Goal: Transaction & Acquisition: Book appointment/travel/reservation

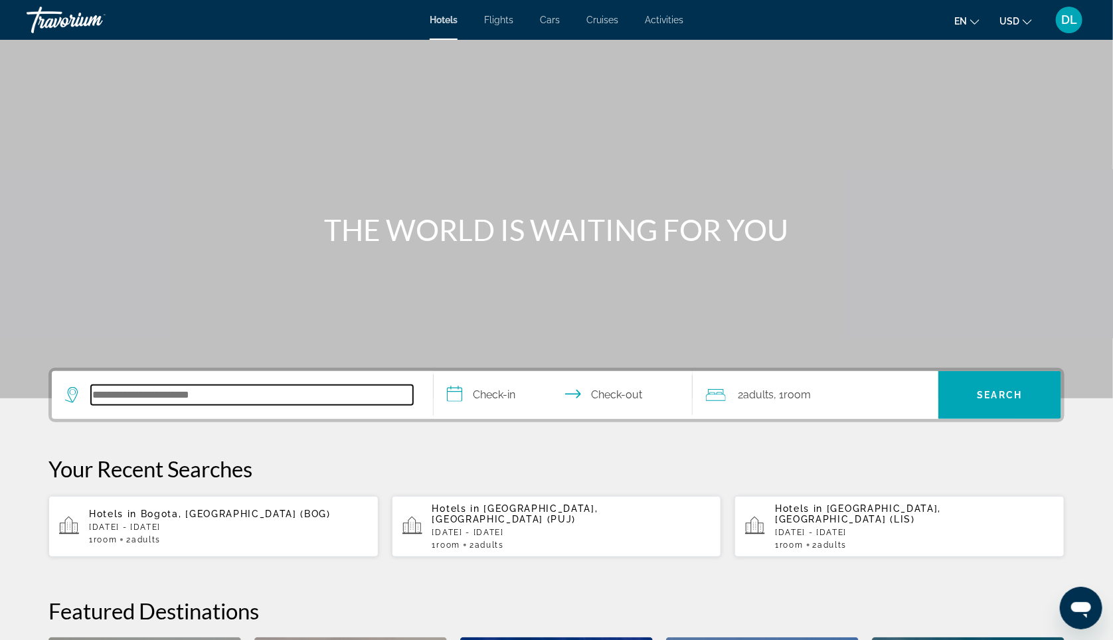
click at [158, 405] on input "Search hotel destination" at bounding box center [252, 395] width 322 height 20
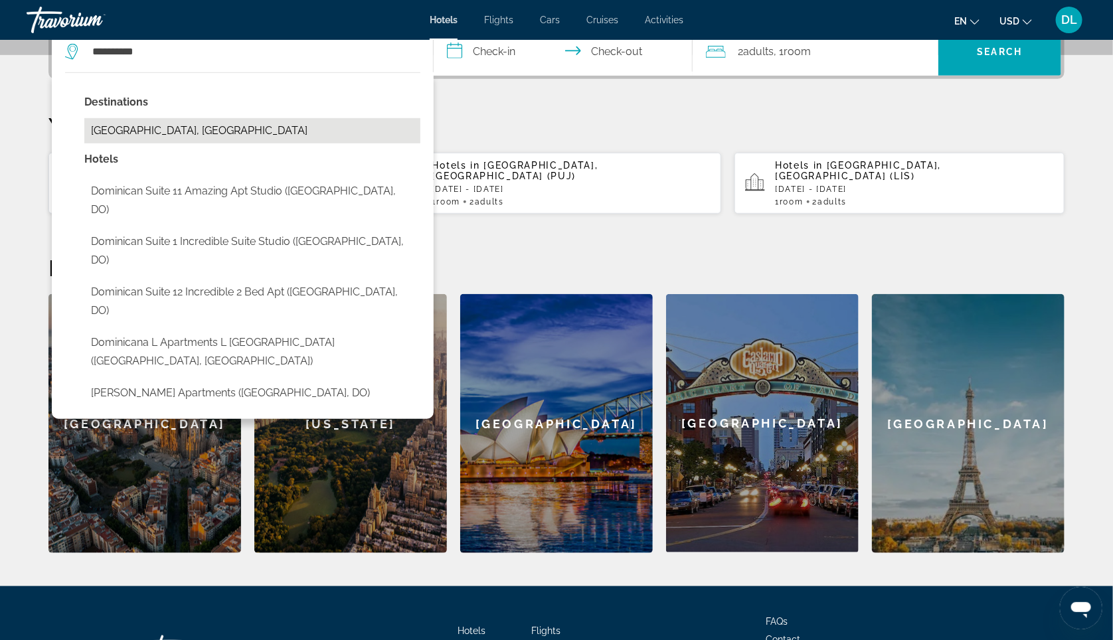
click at [151, 143] on button "Dominican Republic, Dominican Republic" at bounding box center [252, 130] width 336 height 25
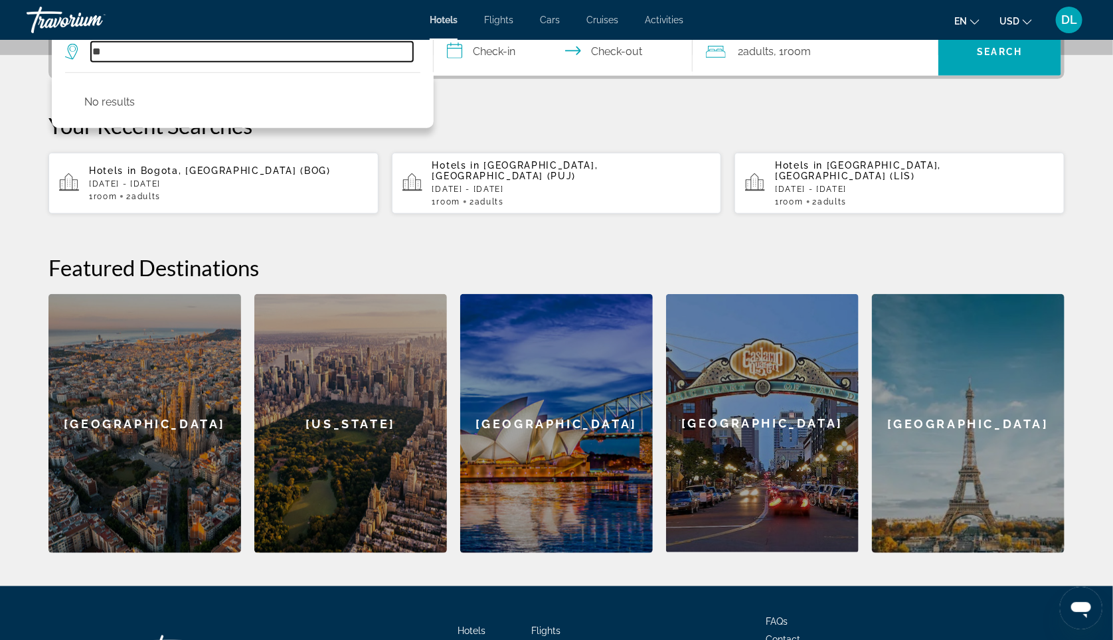
type input "*"
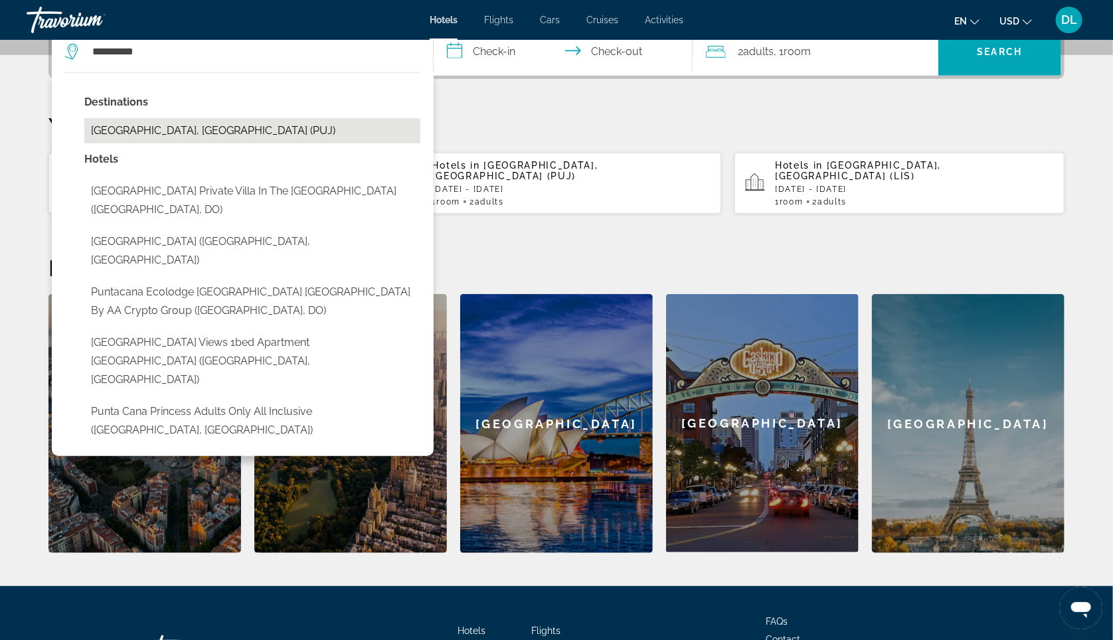
click at [134, 143] on button "Punta Cana, Dominican Republic (PUJ)" at bounding box center [252, 130] width 336 height 25
type input "**********"
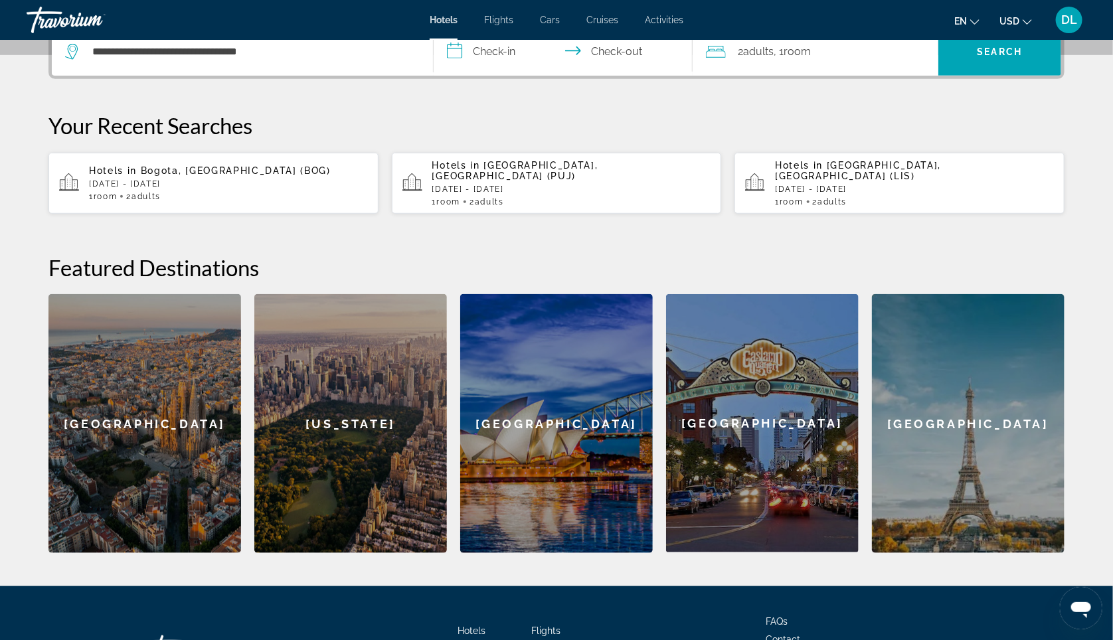
click at [475, 65] on input "**********" at bounding box center [566, 54] width 264 height 52
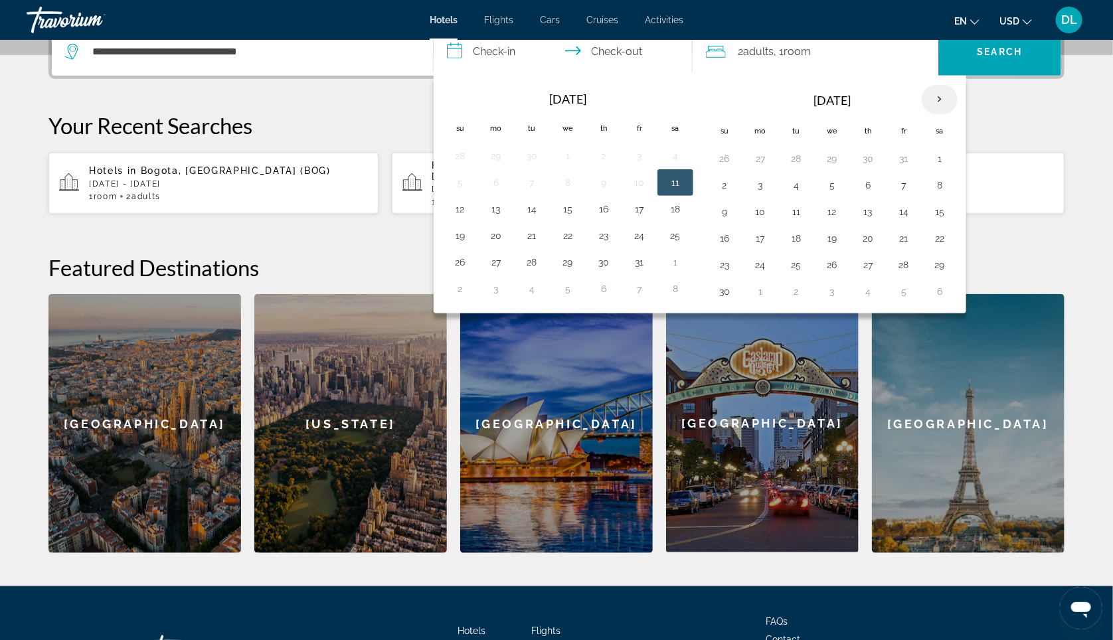
click at [951, 114] on th "Next month" at bounding box center [940, 99] width 36 height 29
click at [933, 114] on th "Next month" at bounding box center [940, 99] width 36 height 29
click at [762, 221] on button "9" at bounding box center [760, 212] width 21 height 19
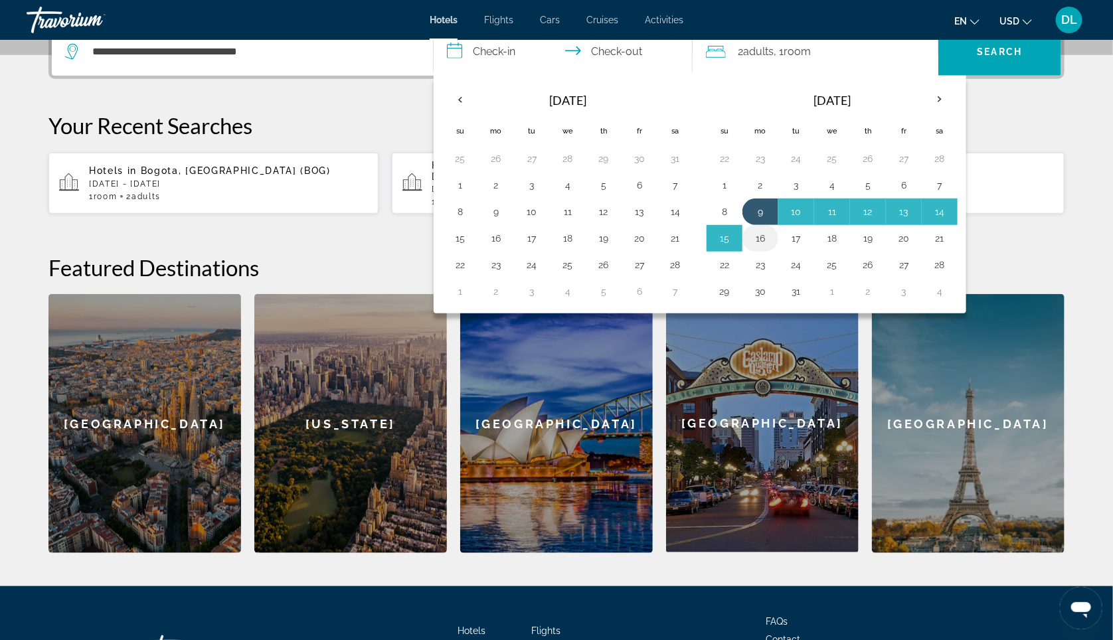
click at [762, 248] on button "16" at bounding box center [760, 238] width 21 height 19
type input "**********"
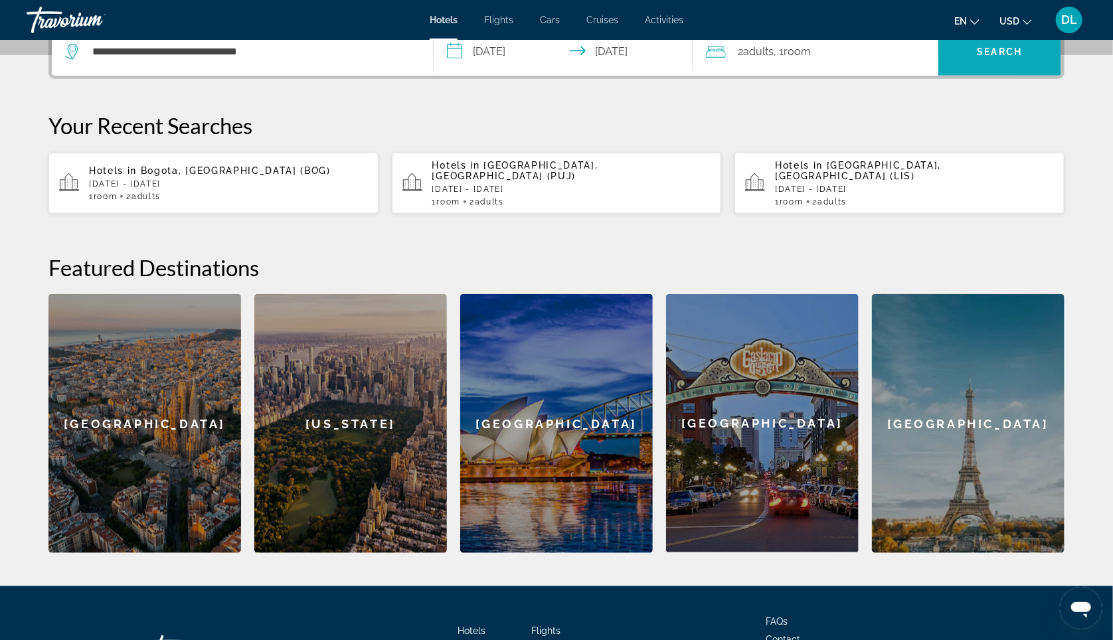
click at [971, 76] on span "Search" at bounding box center [999, 52] width 123 height 48
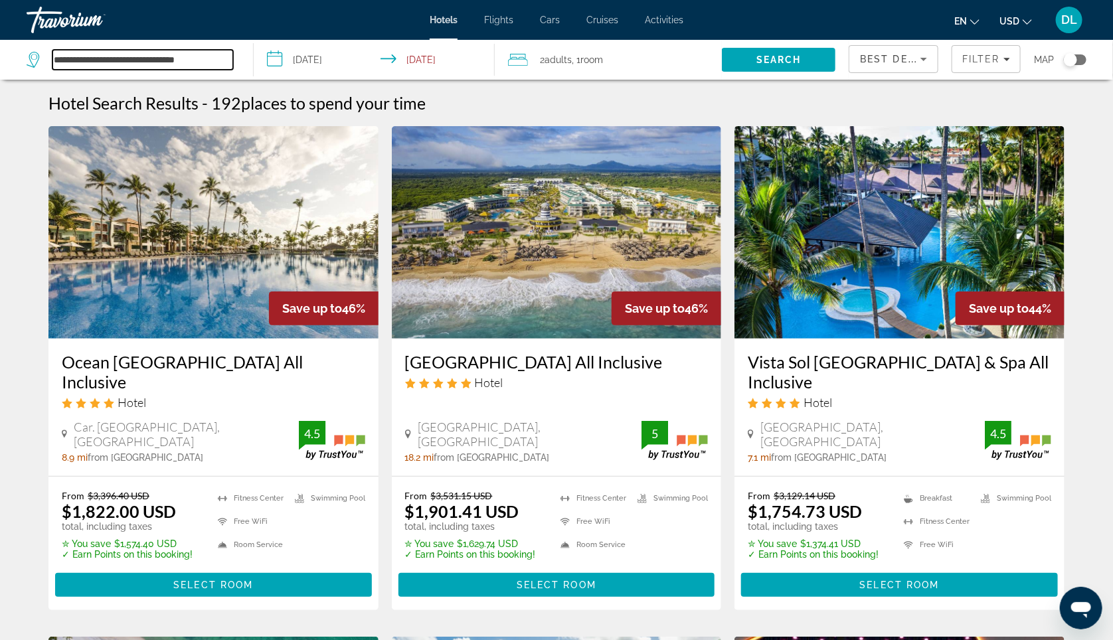
click at [86, 64] on input "**********" at bounding box center [142, 60] width 181 height 20
drag, startPoint x: 219, startPoint y: 62, endPoint x: 0, endPoint y: 59, distance: 219.2
click at [0, 59] on app-destination-search "**********" at bounding box center [127, 60] width 254 height 40
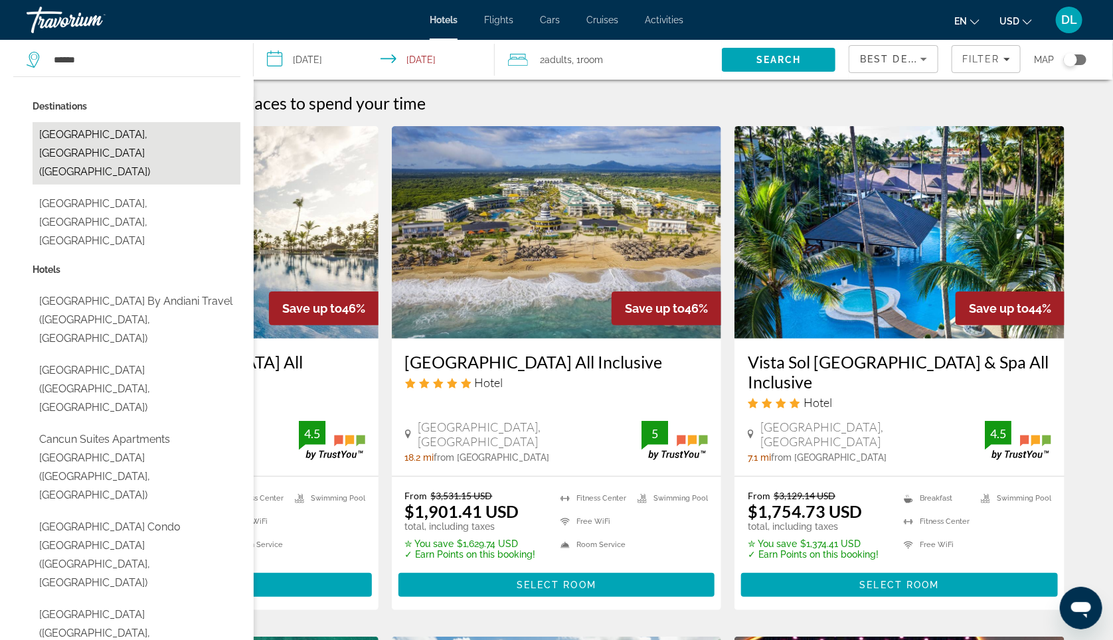
click at [153, 144] on button "Cancun, Mexico (CUN)" at bounding box center [137, 153] width 208 height 62
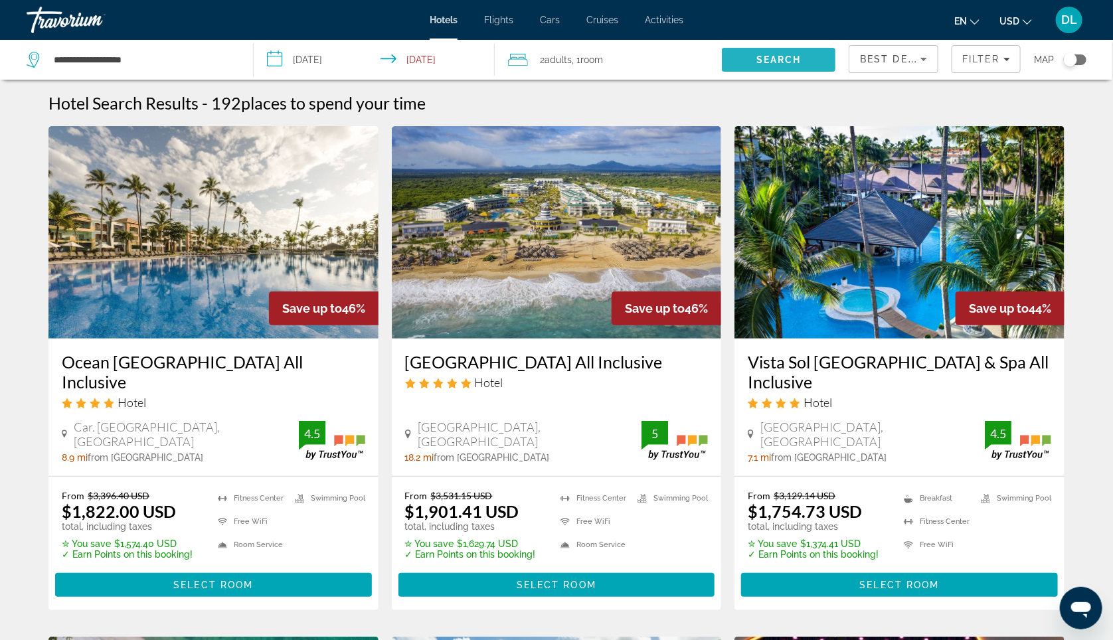
click at [768, 74] on span "Search" at bounding box center [779, 60] width 114 height 32
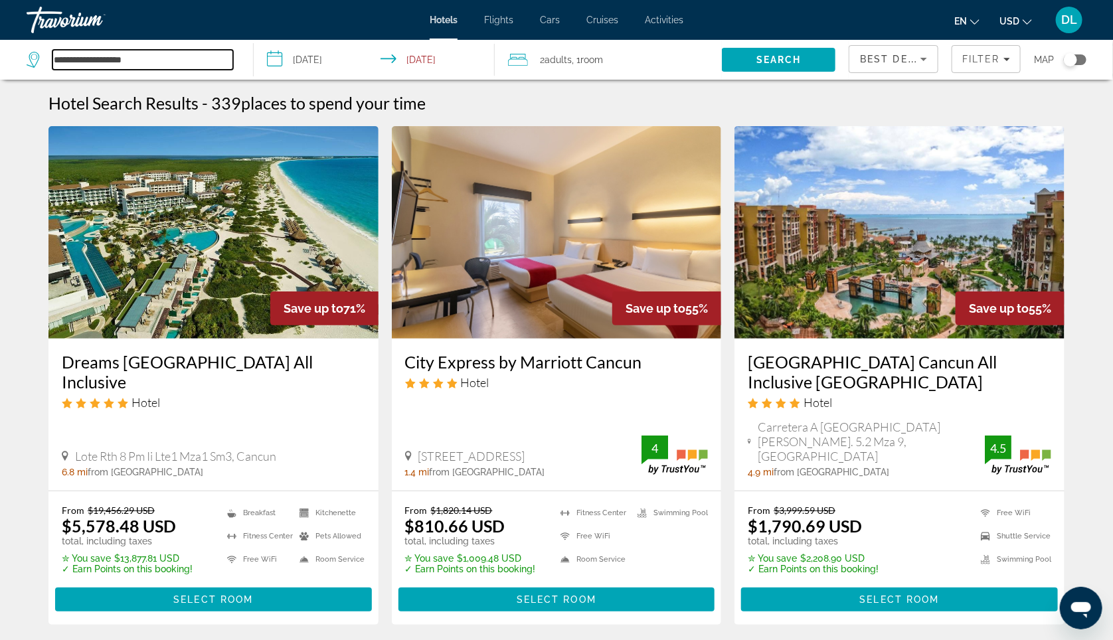
click at [193, 64] on input "**********" at bounding box center [142, 60] width 181 height 20
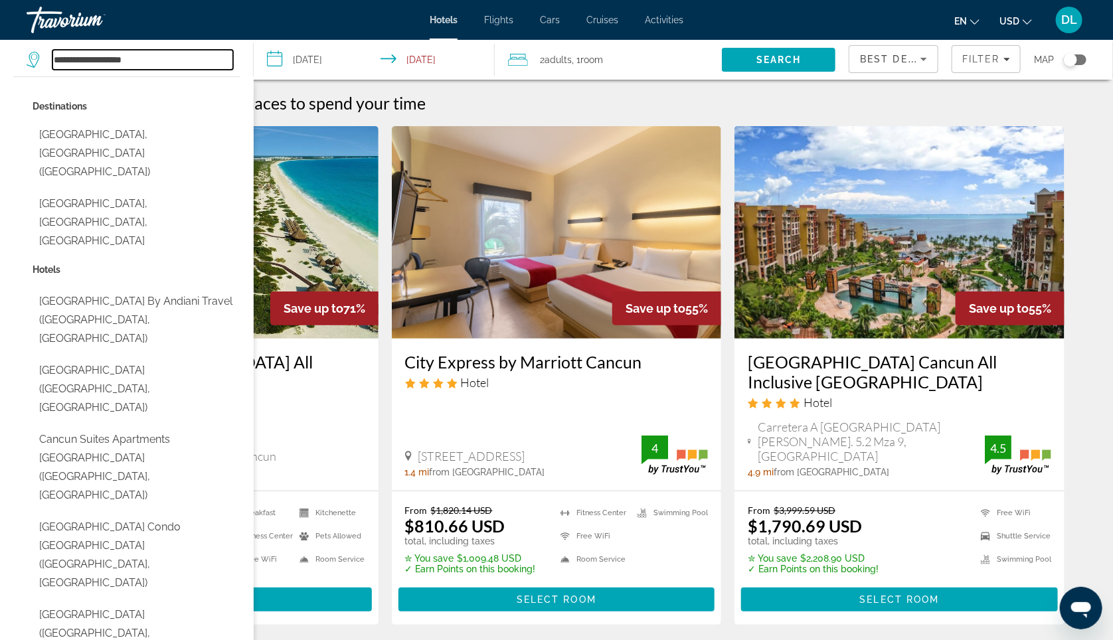
click at [192, 64] on input "**********" at bounding box center [142, 60] width 181 height 20
type input "*"
paste input "**********"
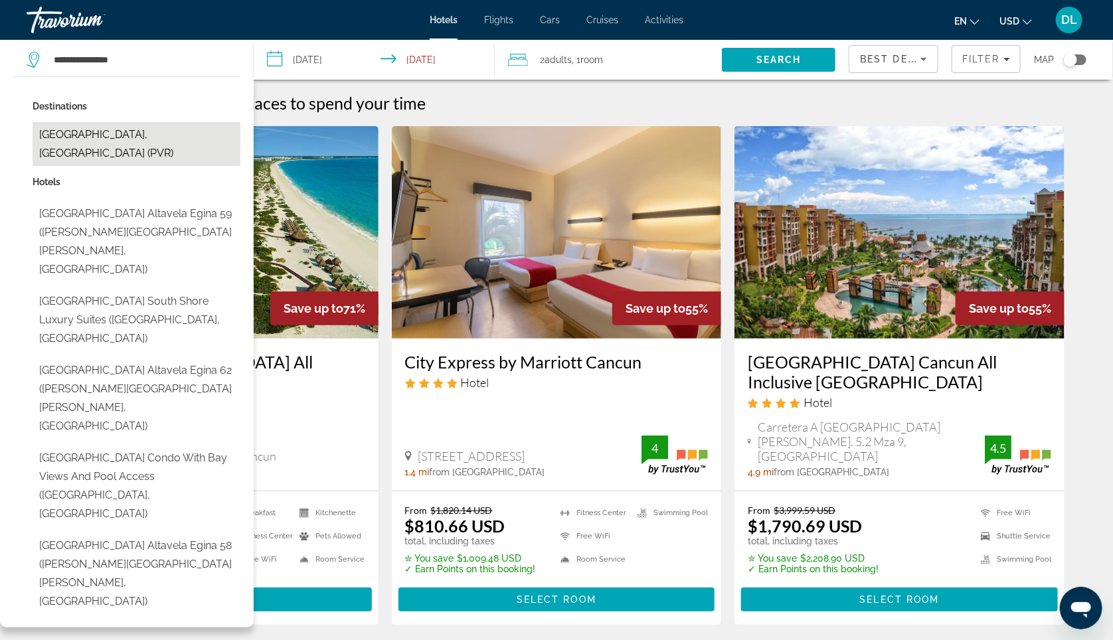
click at [180, 135] on button "Puerto Vallarta, Mexico (PVR)" at bounding box center [137, 144] width 208 height 44
type input "**********"
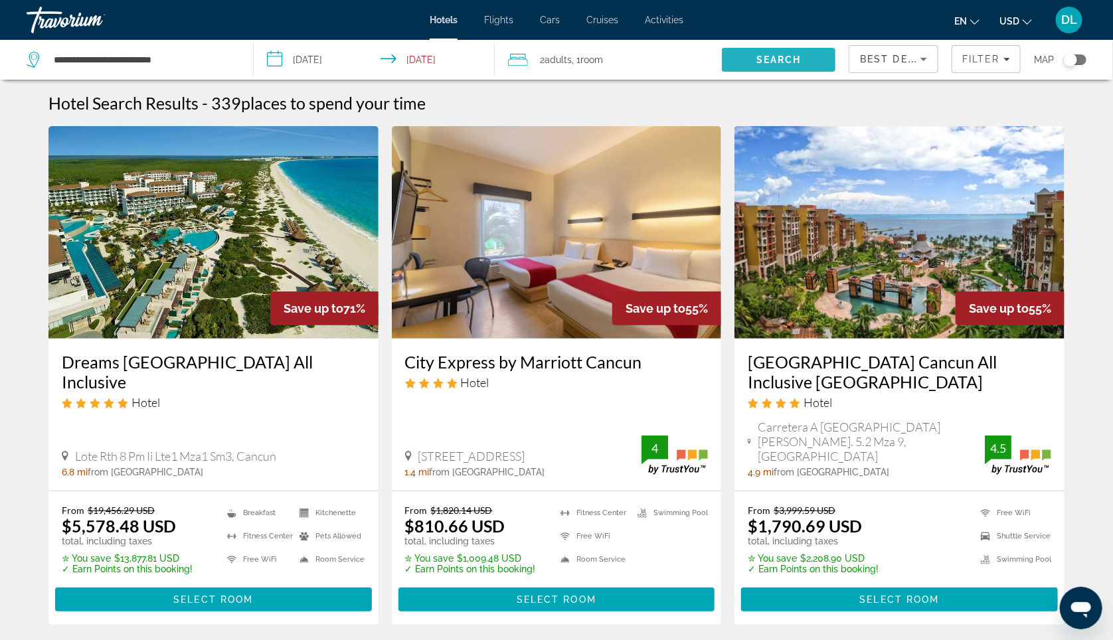
click at [790, 64] on span "Search" at bounding box center [778, 59] width 45 height 11
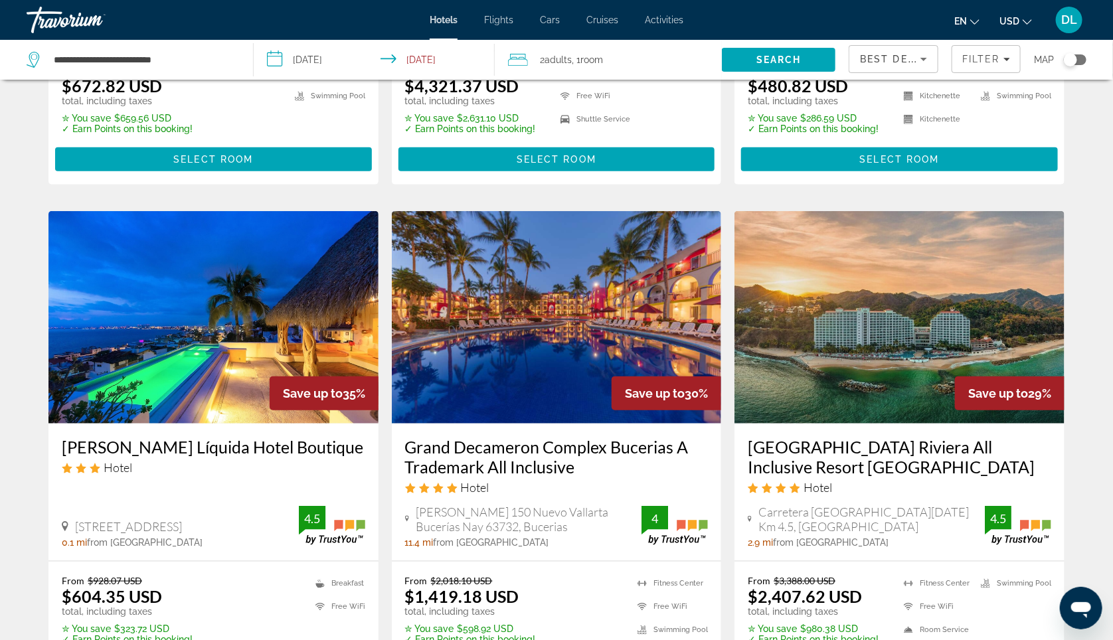
scroll to position [452, 0]
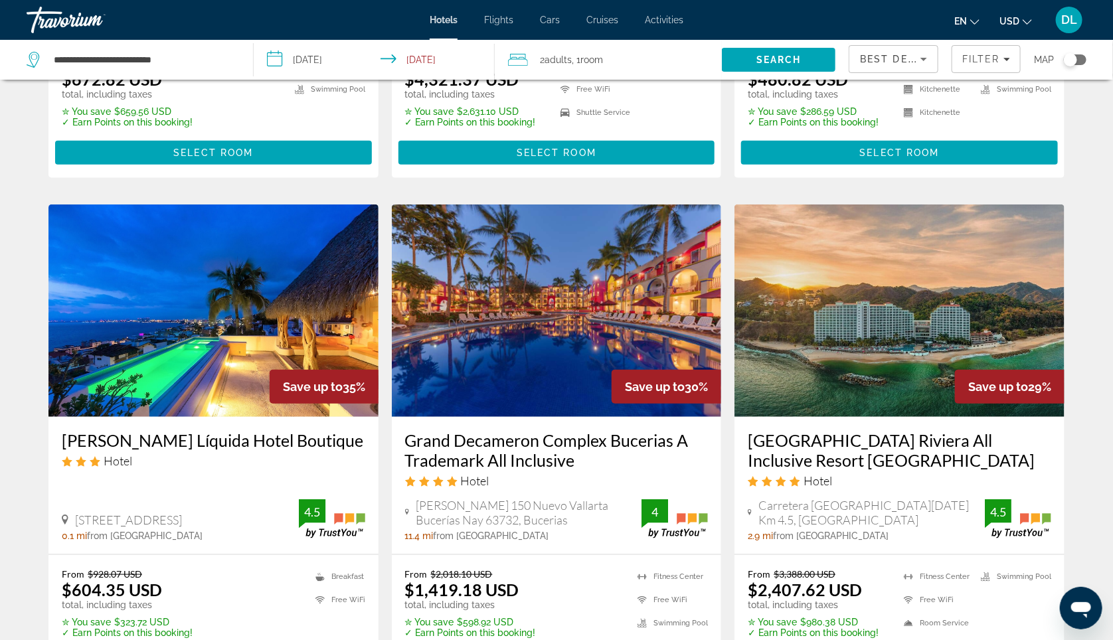
click at [263, 274] on img "Main content" at bounding box center [213, 311] width 330 height 212
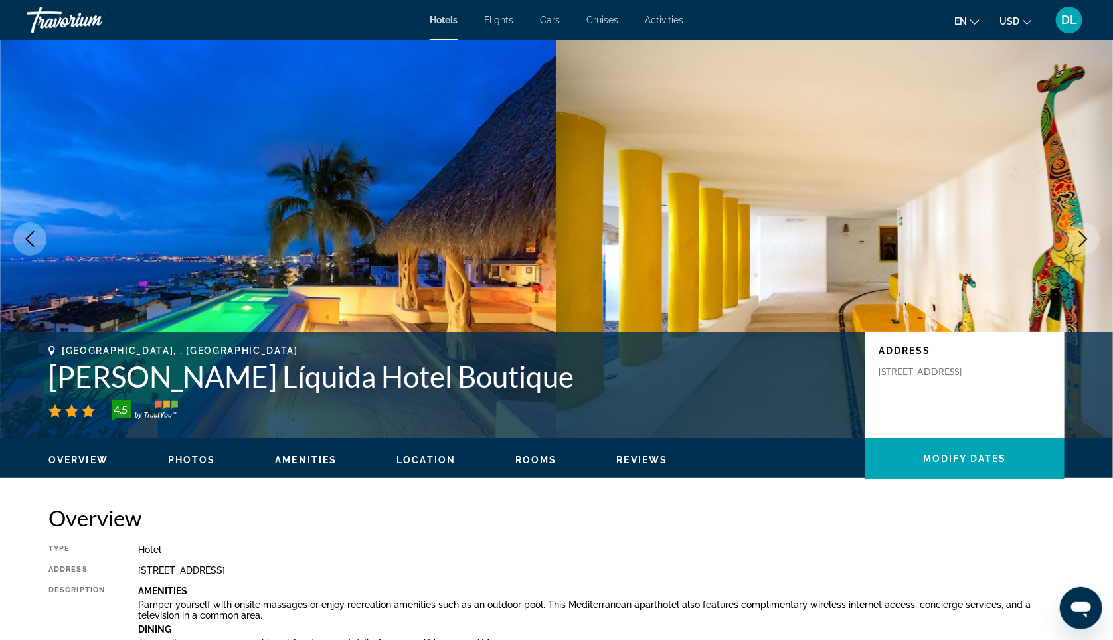
click at [1079, 247] on icon "Next image" at bounding box center [1083, 239] width 9 height 16
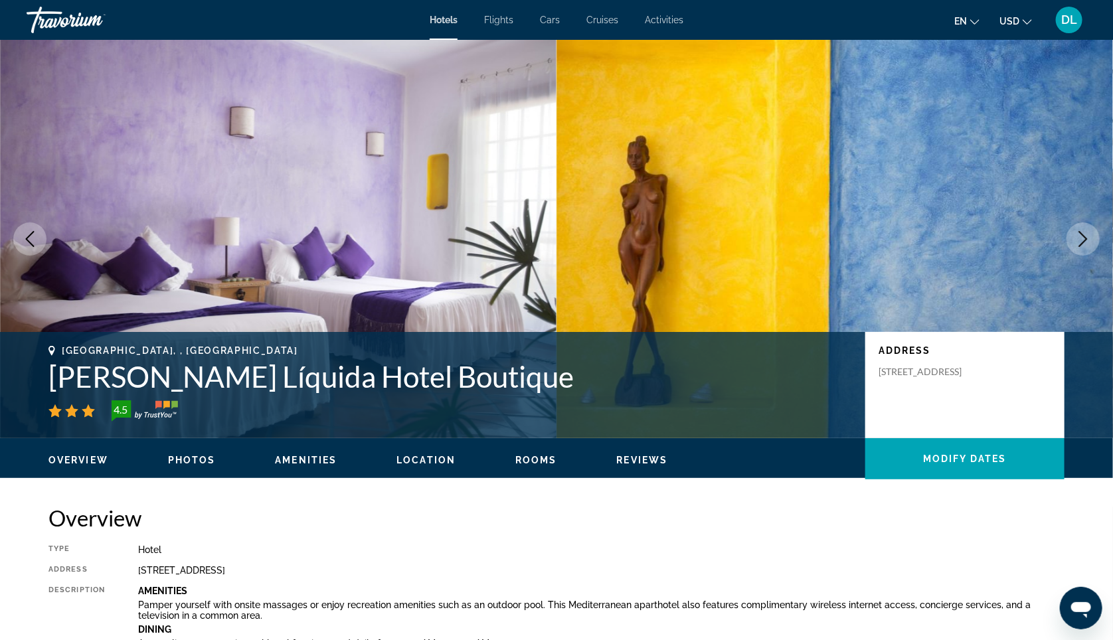
click at [1079, 247] on icon "Next image" at bounding box center [1083, 239] width 9 height 16
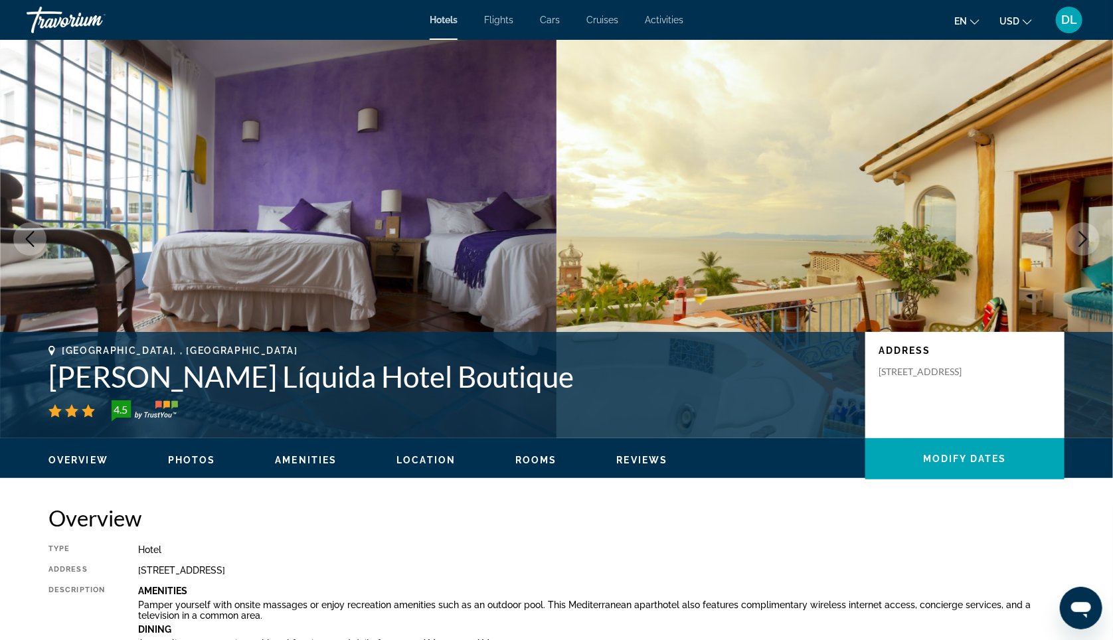
click at [39, 256] on button "Previous image" at bounding box center [29, 238] width 33 height 33
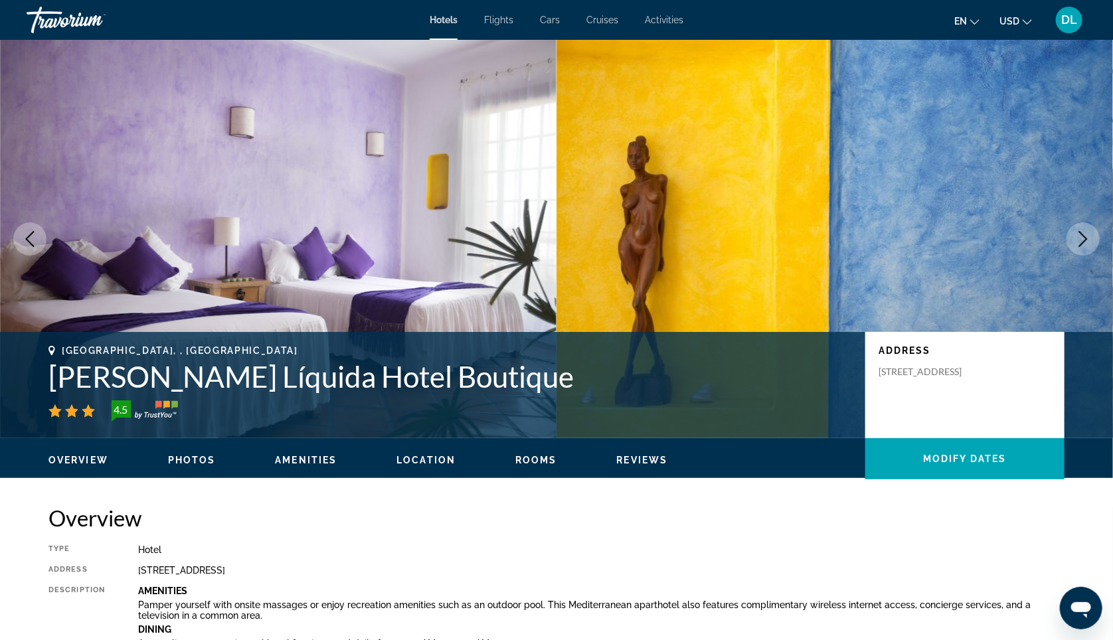
click at [1075, 247] on icon "Next image" at bounding box center [1083, 239] width 16 height 16
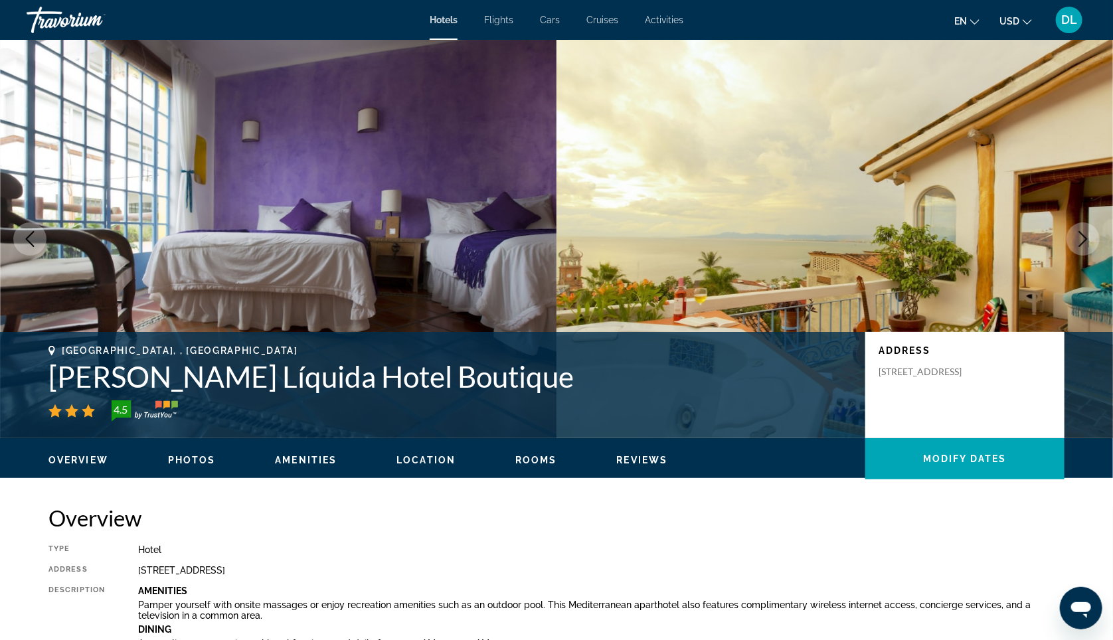
click at [1075, 247] on icon "Next image" at bounding box center [1083, 239] width 16 height 16
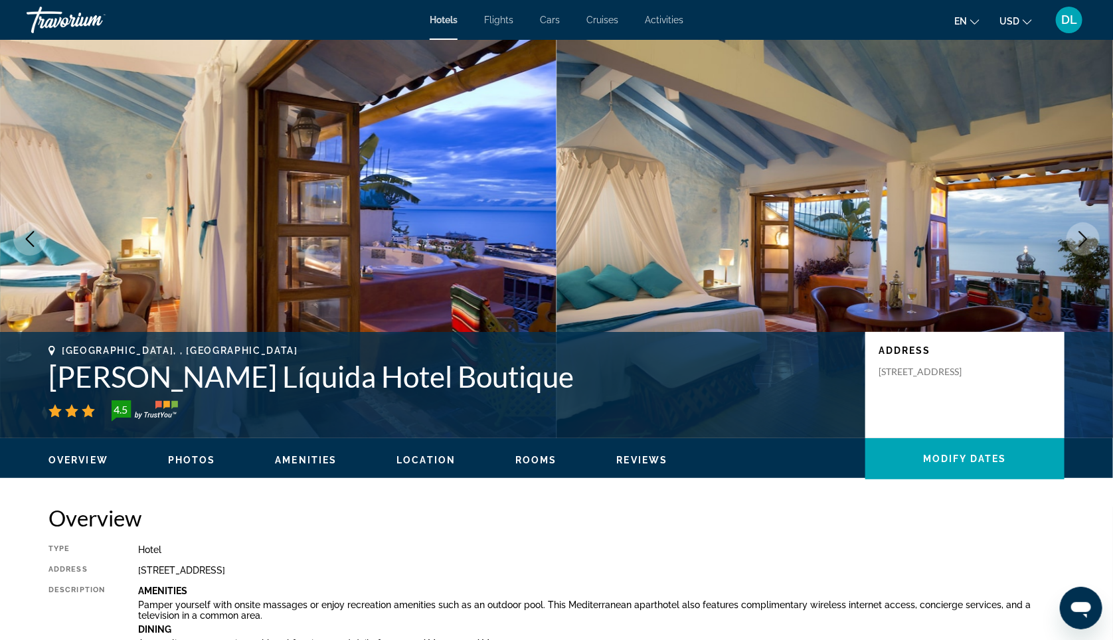
click at [1075, 247] on icon "Next image" at bounding box center [1083, 239] width 16 height 16
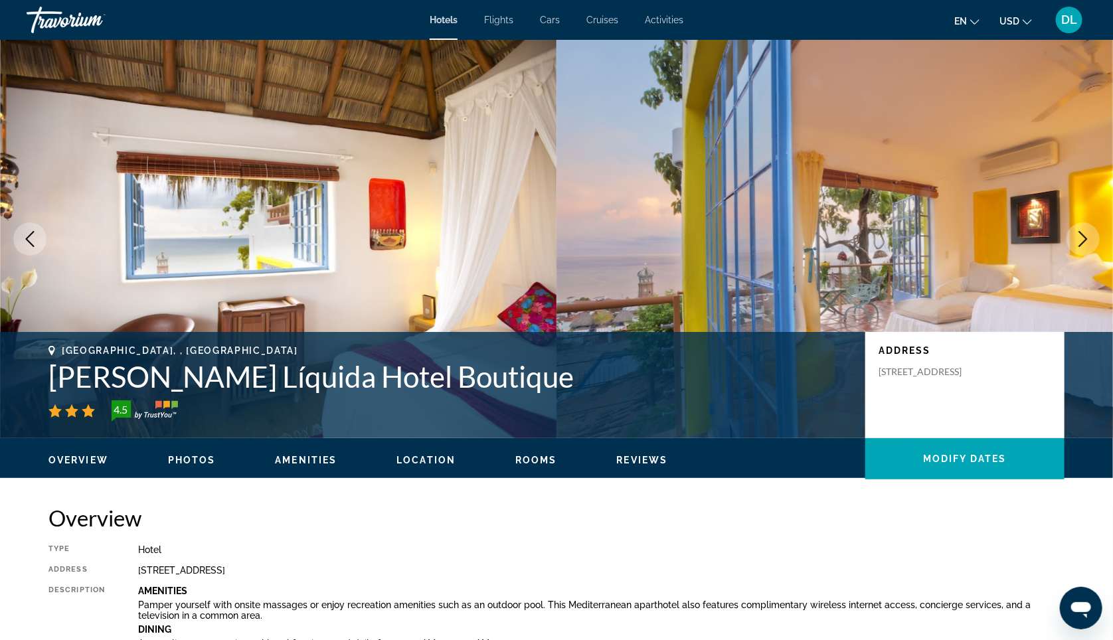
click at [30, 247] on icon "Previous image" at bounding box center [30, 239] width 16 height 16
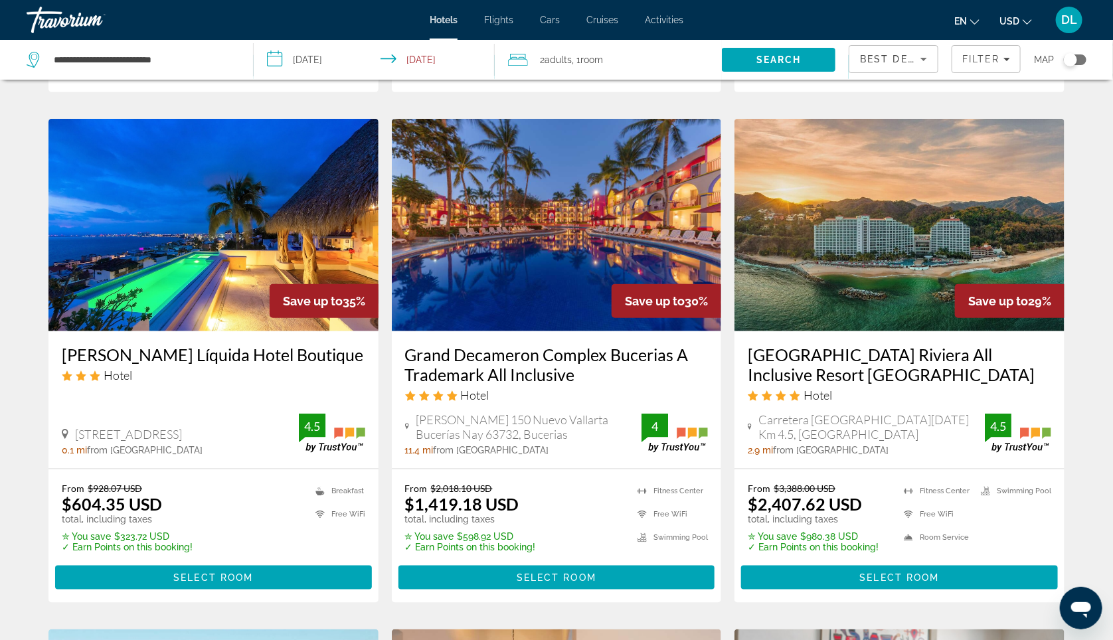
scroll to position [545, 0]
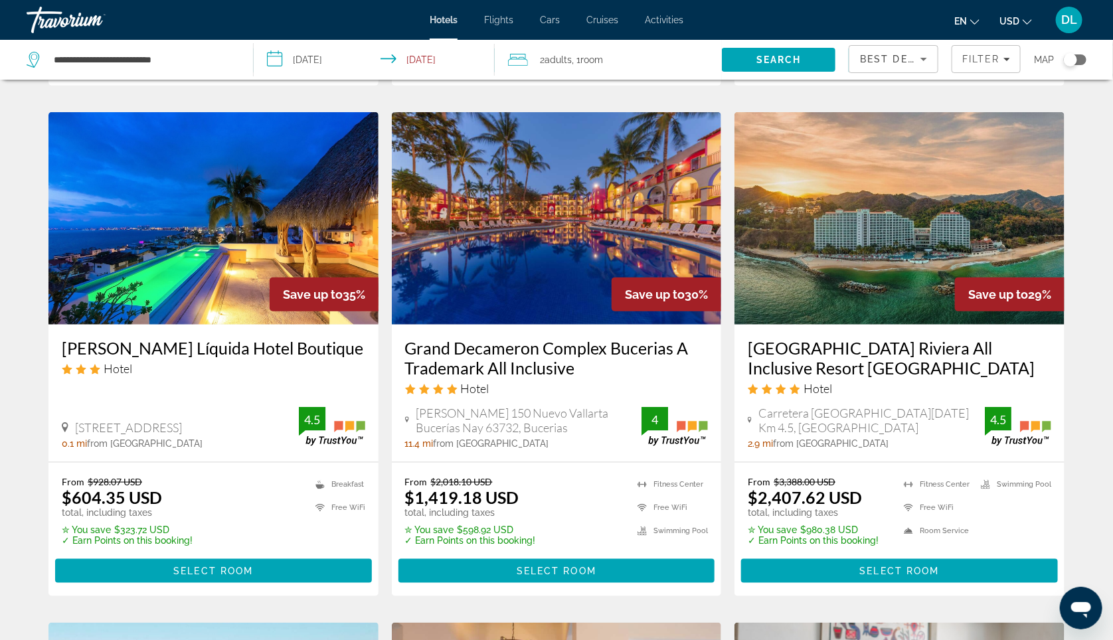
click at [533, 196] on img "Main content" at bounding box center [557, 218] width 330 height 212
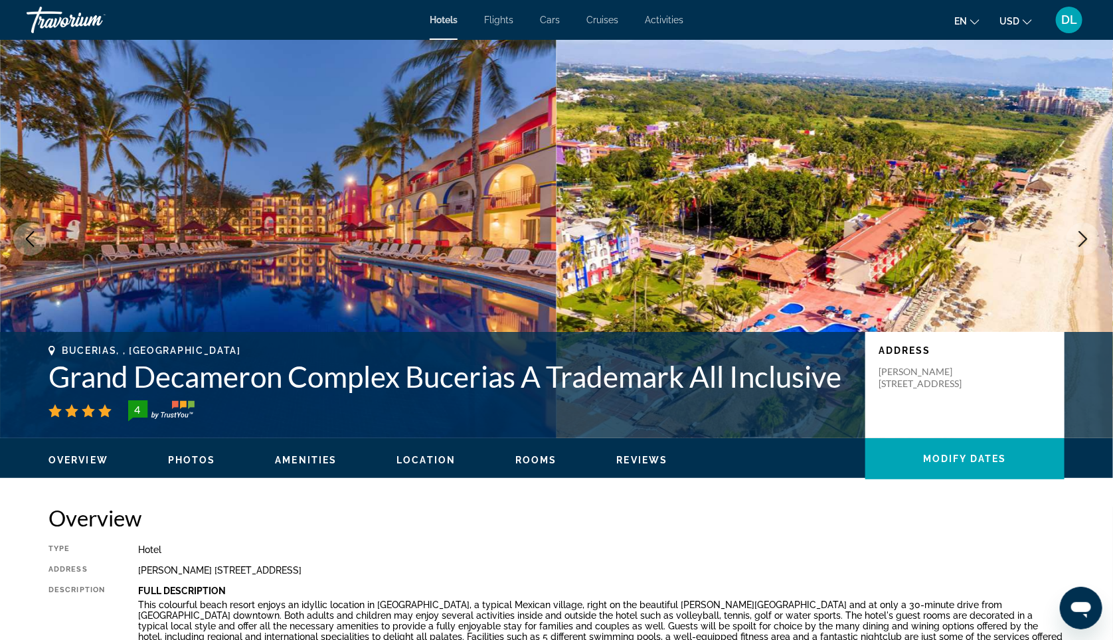
click at [1077, 238] on button "Next image" at bounding box center [1082, 238] width 33 height 33
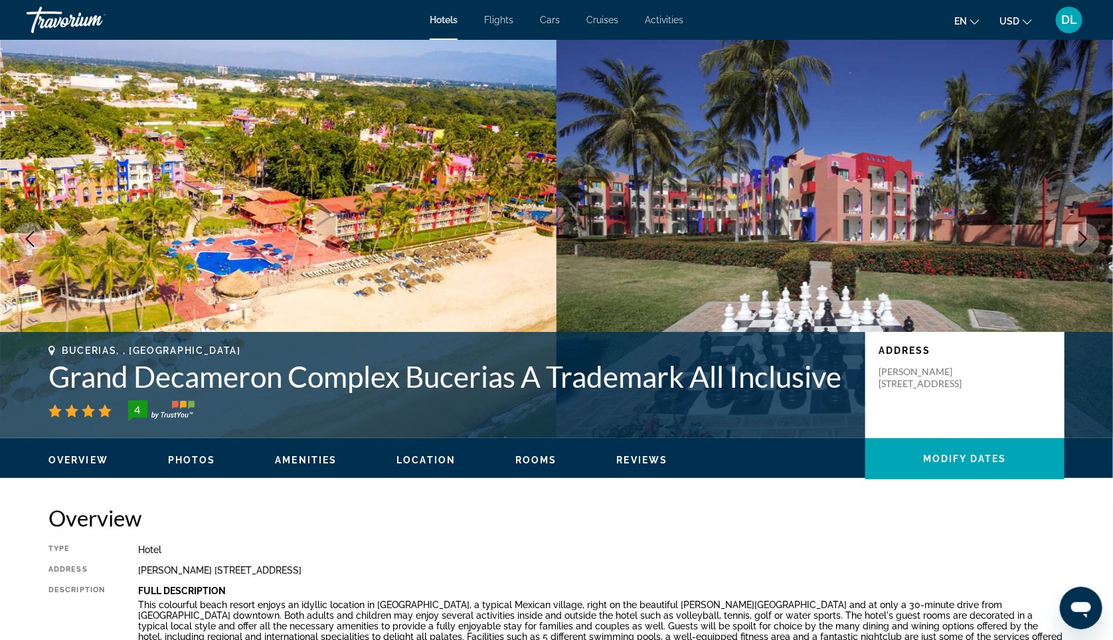
click at [33, 245] on icon "Previous image" at bounding box center [30, 239] width 16 height 16
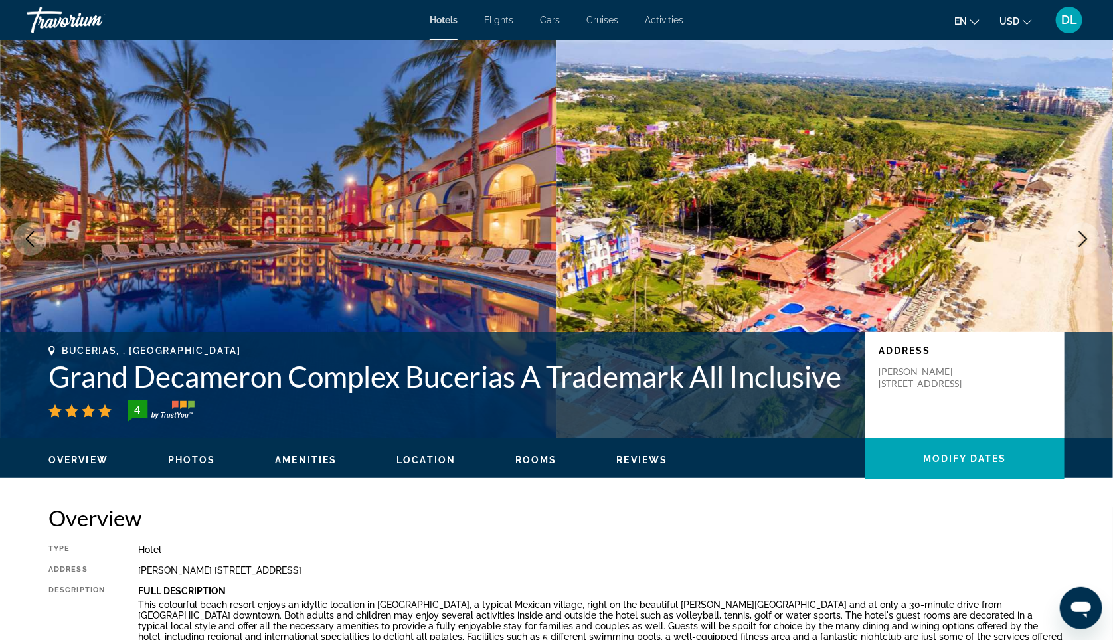
click at [1088, 247] on icon "Next image" at bounding box center [1083, 239] width 16 height 16
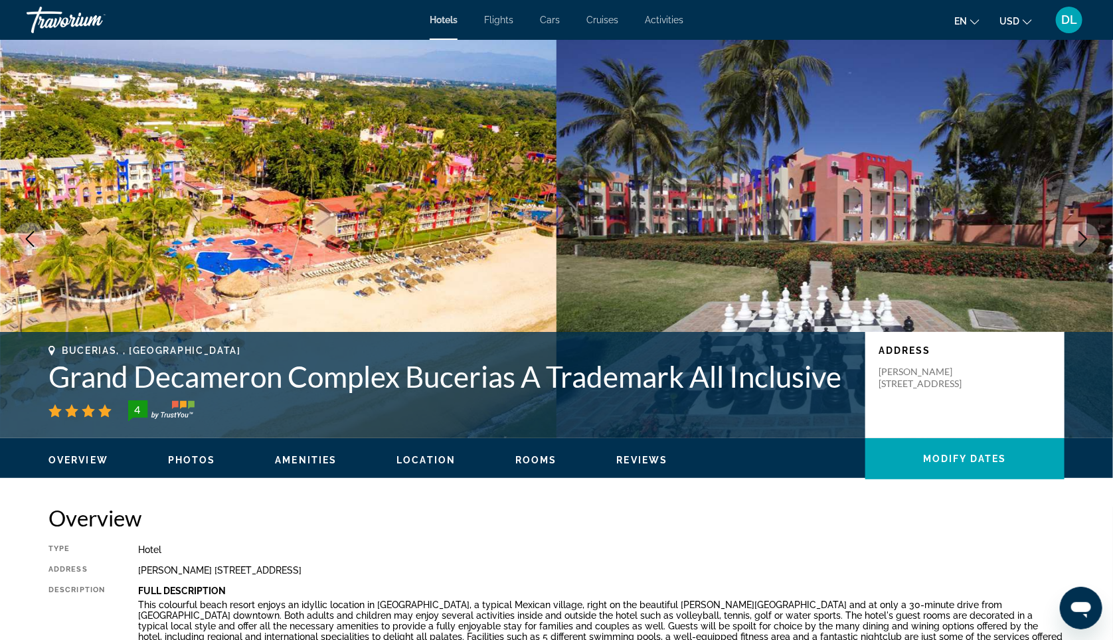
click at [1088, 247] on icon "Next image" at bounding box center [1083, 239] width 16 height 16
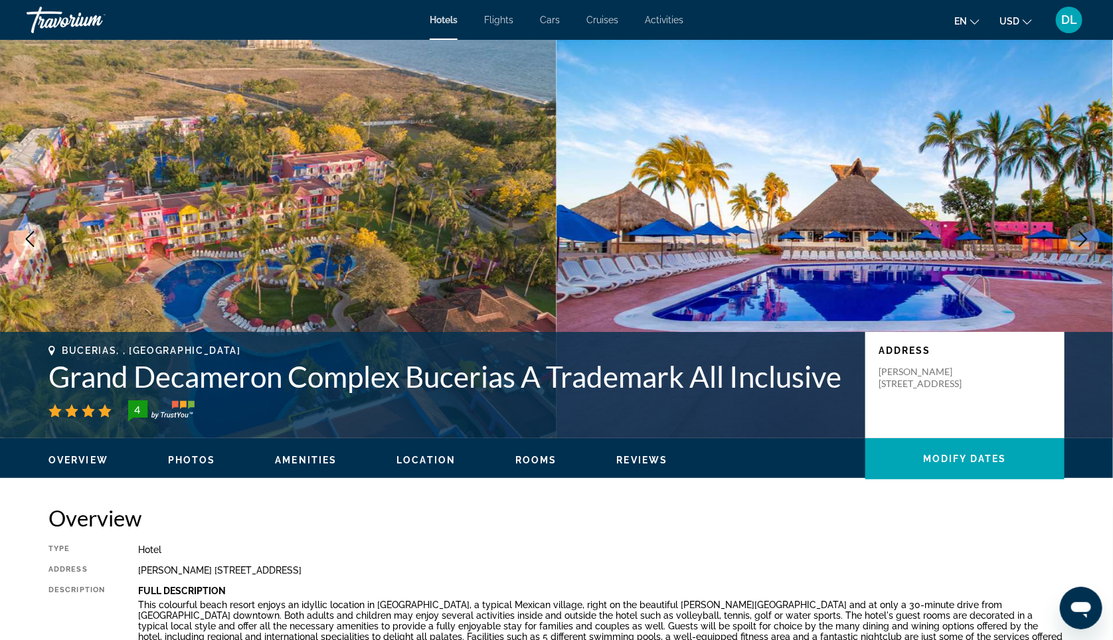
click at [23, 247] on icon "Previous image" at bounding box center [30, 239] width 16 height 16
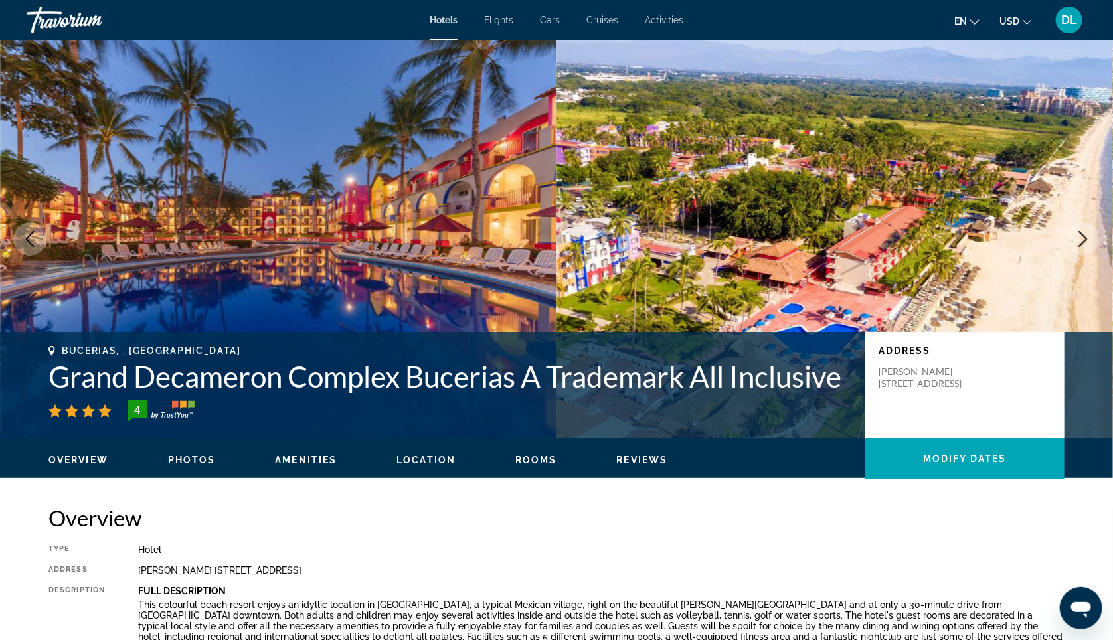
click at [23, 247] on icon "Previous image" at bounding box center [30, 239] width 16 height 16
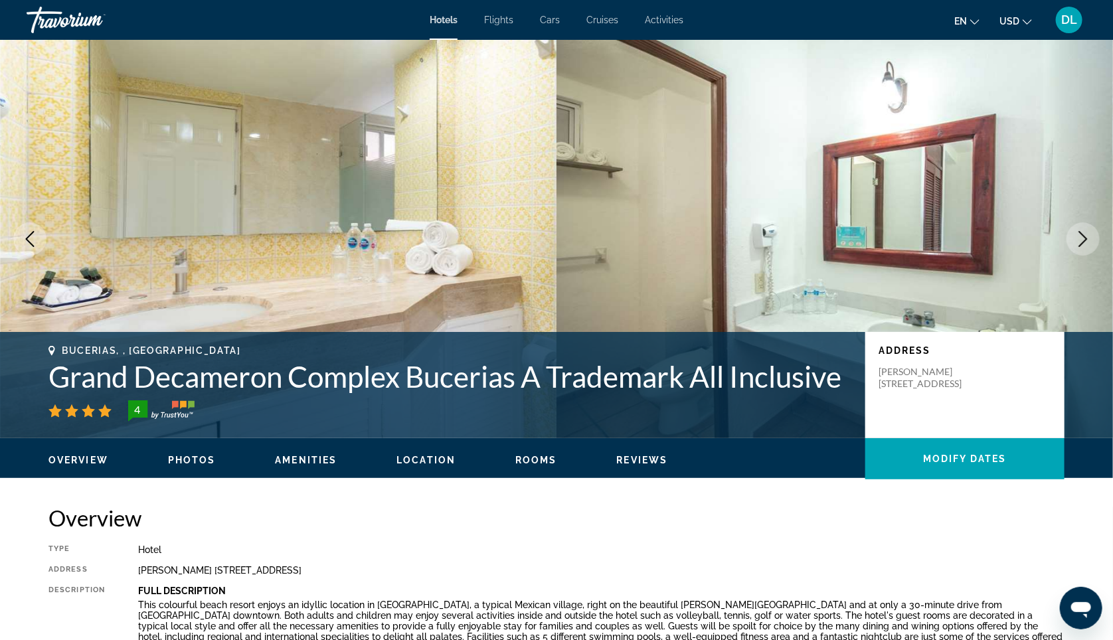
click at [1075, 272] on img "Main content" at bounding box center [834, 239] width 556 height 398
click at [1074, 256] on button "Next image" at bounding box center [1082, 238] width 33 height 33
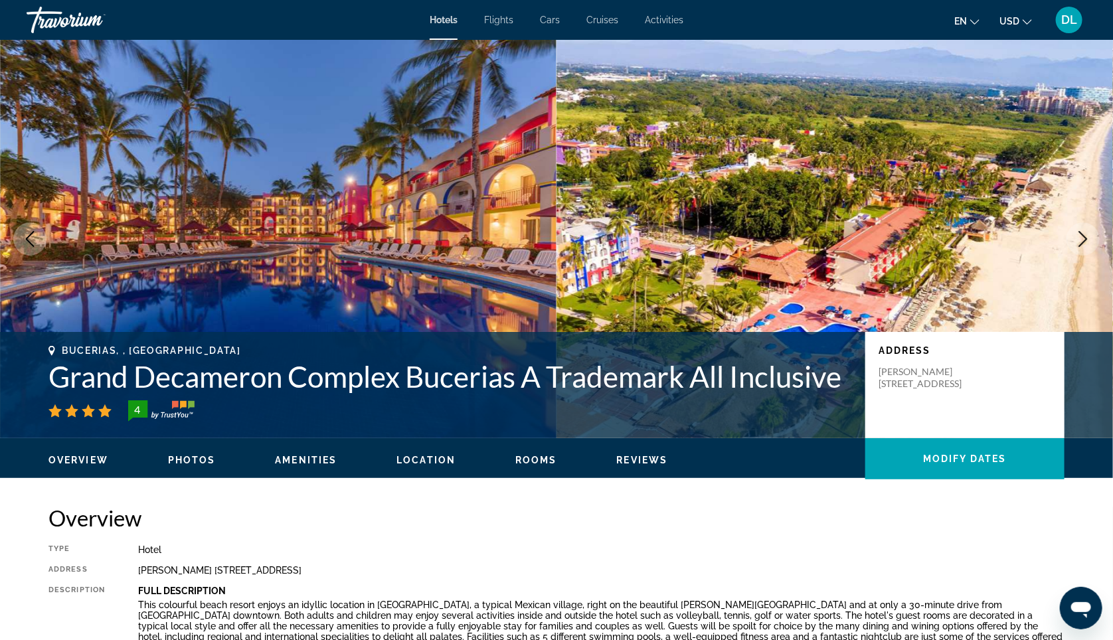
click at [1080, 246] on icon "Next image" at bounding box center [1083, 239] width 16 height 16
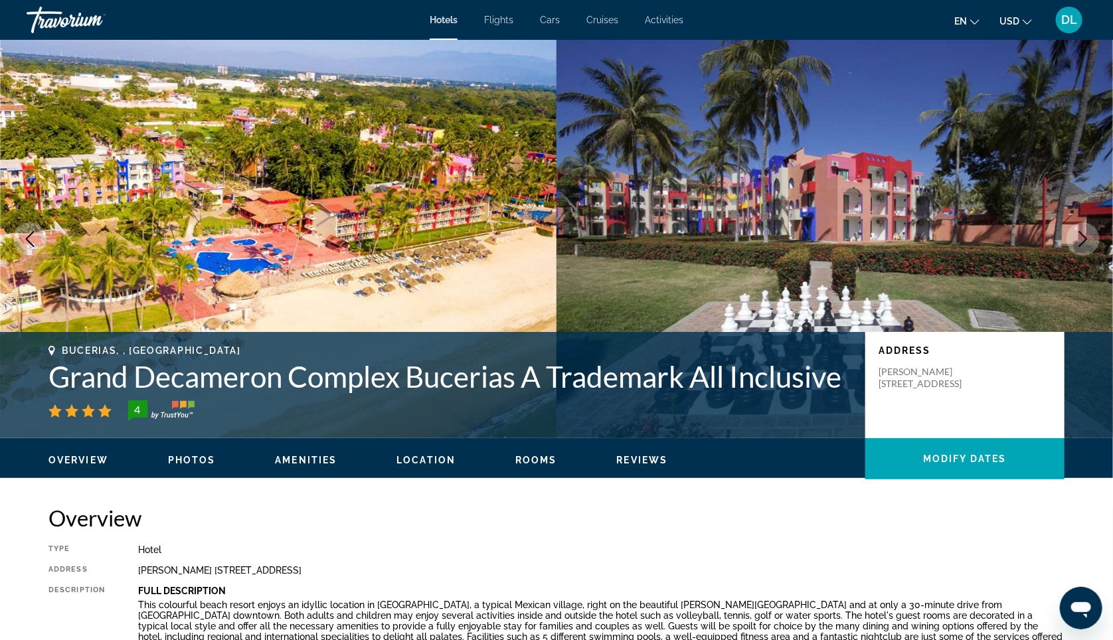
click at [13, 245] on img "Main content" at bounding box center [278, 239] width 556 height 398
click at [16, 245] on button "Previous image" at bounding box center [29, 238] width 33 height 33
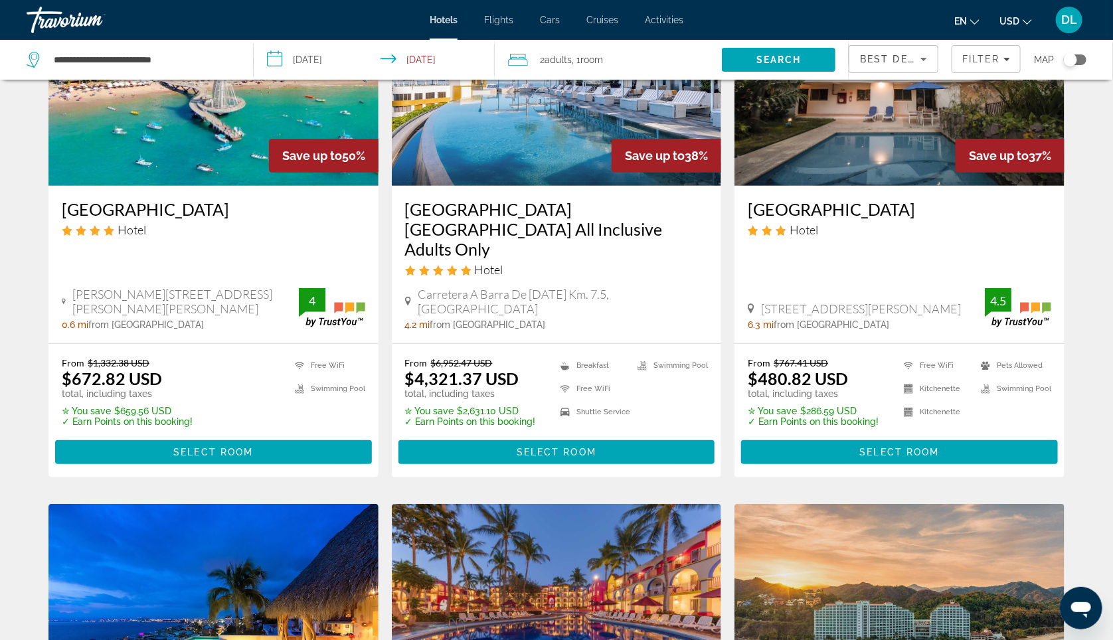
scroll to position [151, 0]
